Goal: Navigation & Orientation: Understand site structure

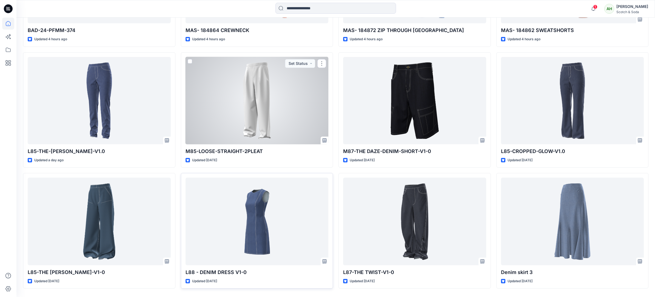
scroll to position [298, 0]
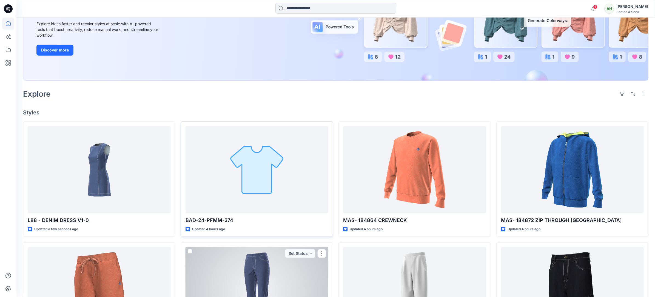
scroll to position [90, 0]
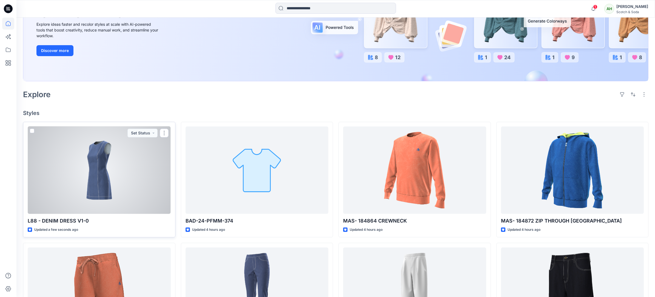
click at [136, 195] on div at bounding box center [99, 170] width 143 height 87
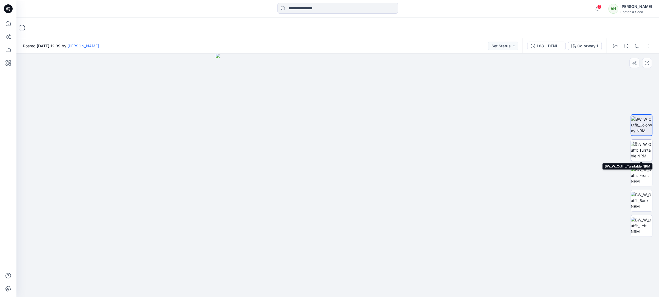
click at [645, 153] on img at bounding box center [641, 150] width 21 height 17
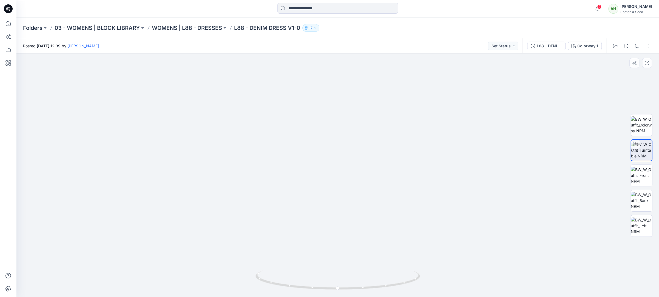
drag, startPoint x: 401, startPoint y: 137, endPoint x: 387, endPoint y: 138, distance: 14.0
click at [387, 138] on img at bounding box center [338, 139] width 390 height 316
drag, startPoint x: 381, startPoint y: 286, endPoint x: 232, endPoint y: 279, distance: 148.7
click at [232, 279] on div at bounding box center [337, 176] width 642 height 244
click at [645, 174] on img at bounding box center [641, 175] width 21 height 17
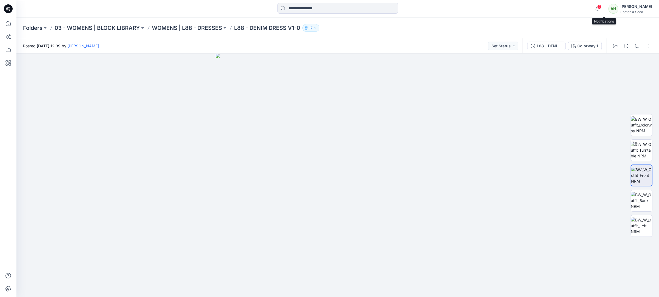
click at [601, 7] on span "2" at bounding box center [599, 7] width 4 height 4
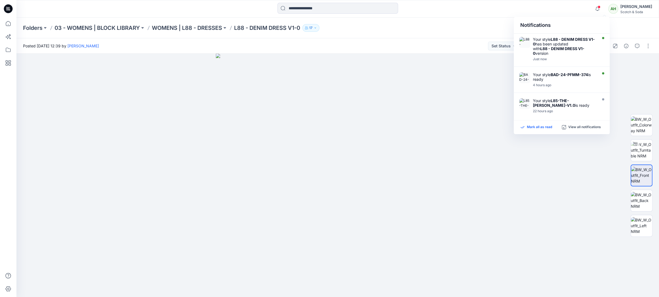
click at [541, 127] on p "Mark all as read" at bounding box center [539, 127] width 25 height 5
click at [451, 30] on div "Folders 03 - WOMENS | BLOCK LIBRARY WOMENS | L88 - DRESSES L88 - DENIM DRESS V1…" at bounding box center [316, 28] width 587 height 8
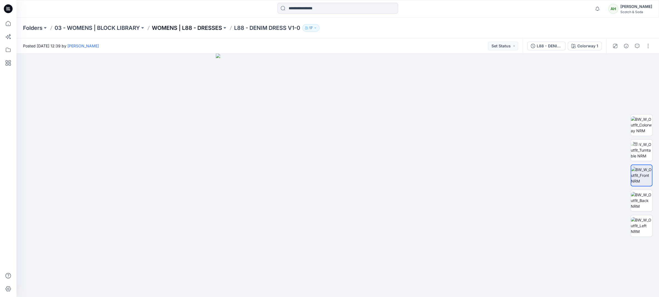
click at [177, 26] on p "WOMENS | L88 - DRESSES" at bounding box center [187, 28] width 70 height 8
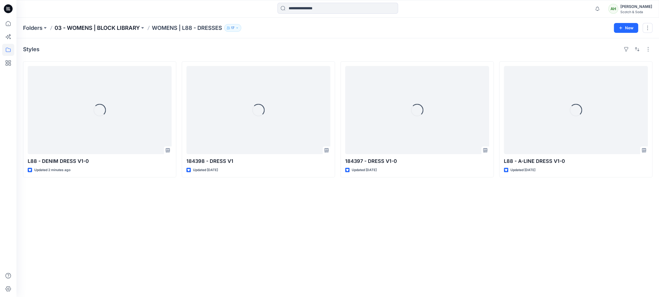
click at [111, 27] on p "03 - WOMENS | BLOCK LIBRARY" at bounding box center [97, 28] width 85 height 8
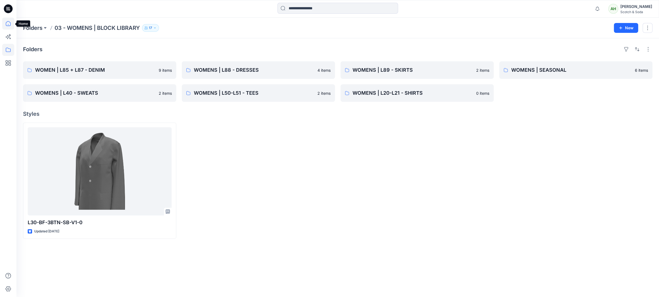
click at [7, 22] on icon at bounding box center [8, 24] width 12 height 12
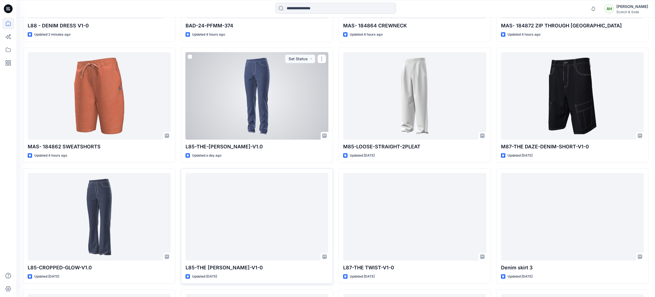
scroll to position [376, 0]
